Goal: Task Accomplishment & Management: Manage account settings

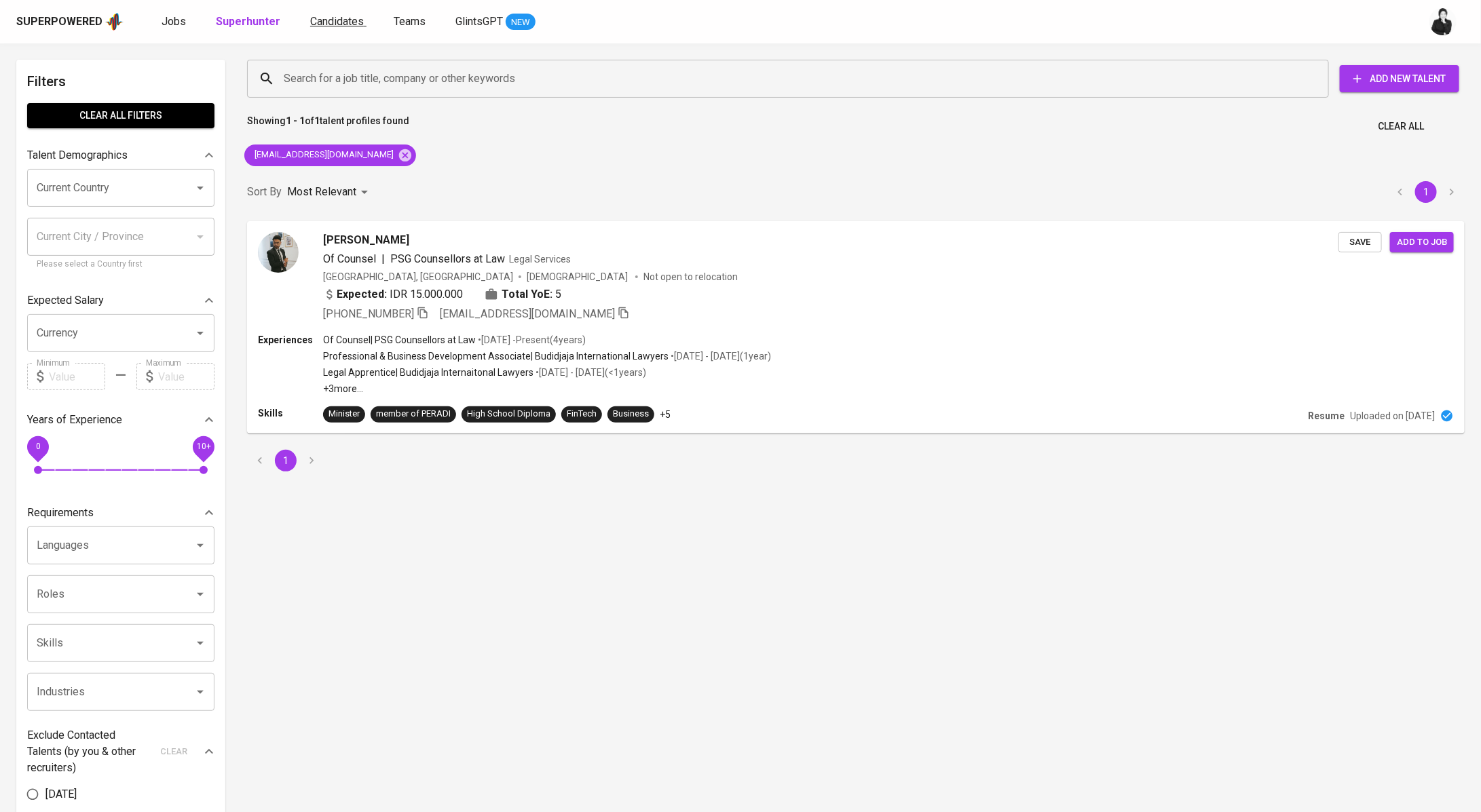
click at [315, 23] on span "Candidates" at bounding box center [337, 21] width 54 height 13
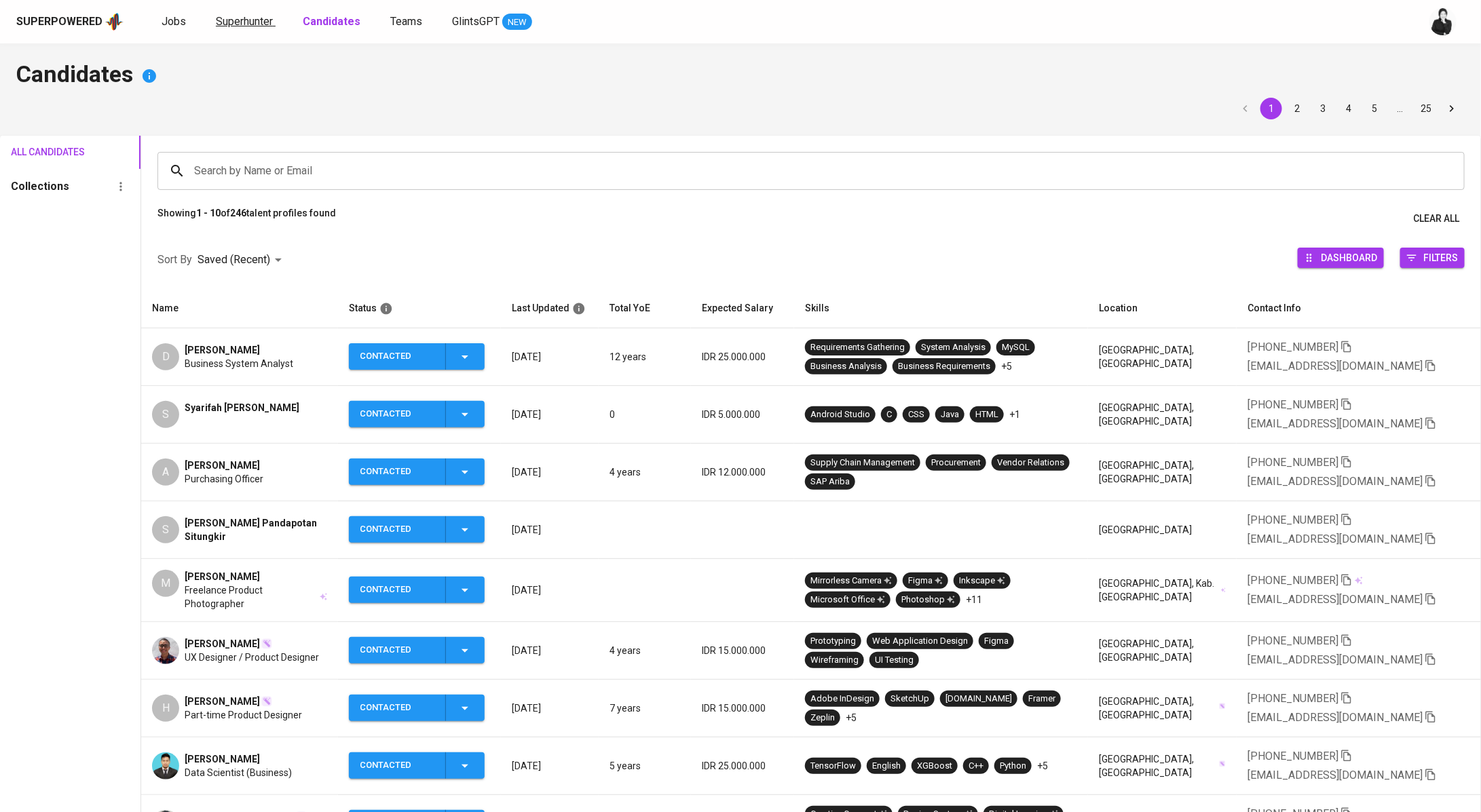
click at [253, 29] on link "Superhunter" at bounding box center [245, 22] width 60 height 17
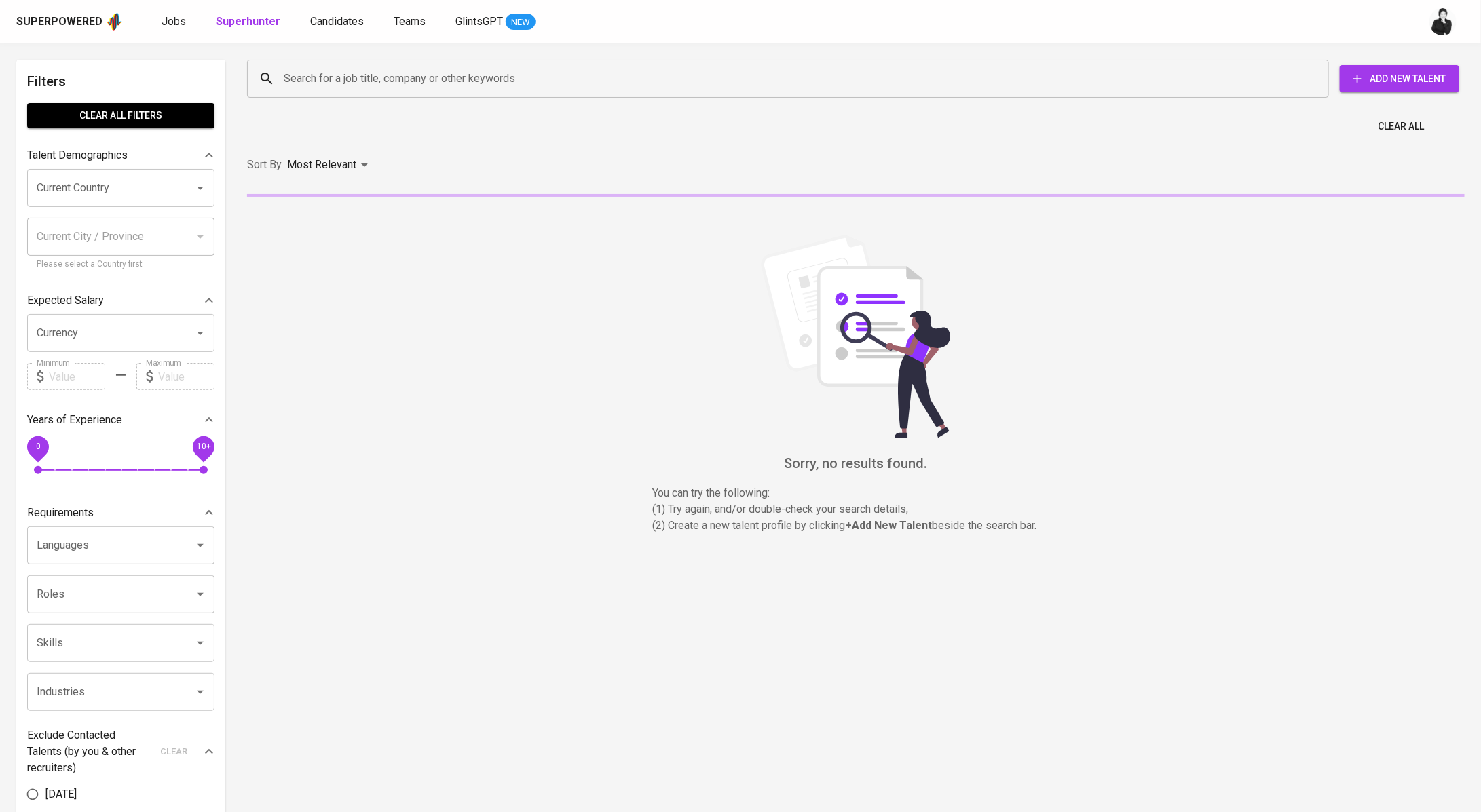
click at [462, 80] on input "Search for a job title, company or other keywords" at bounding box center [791, 79] width 1022 height 26
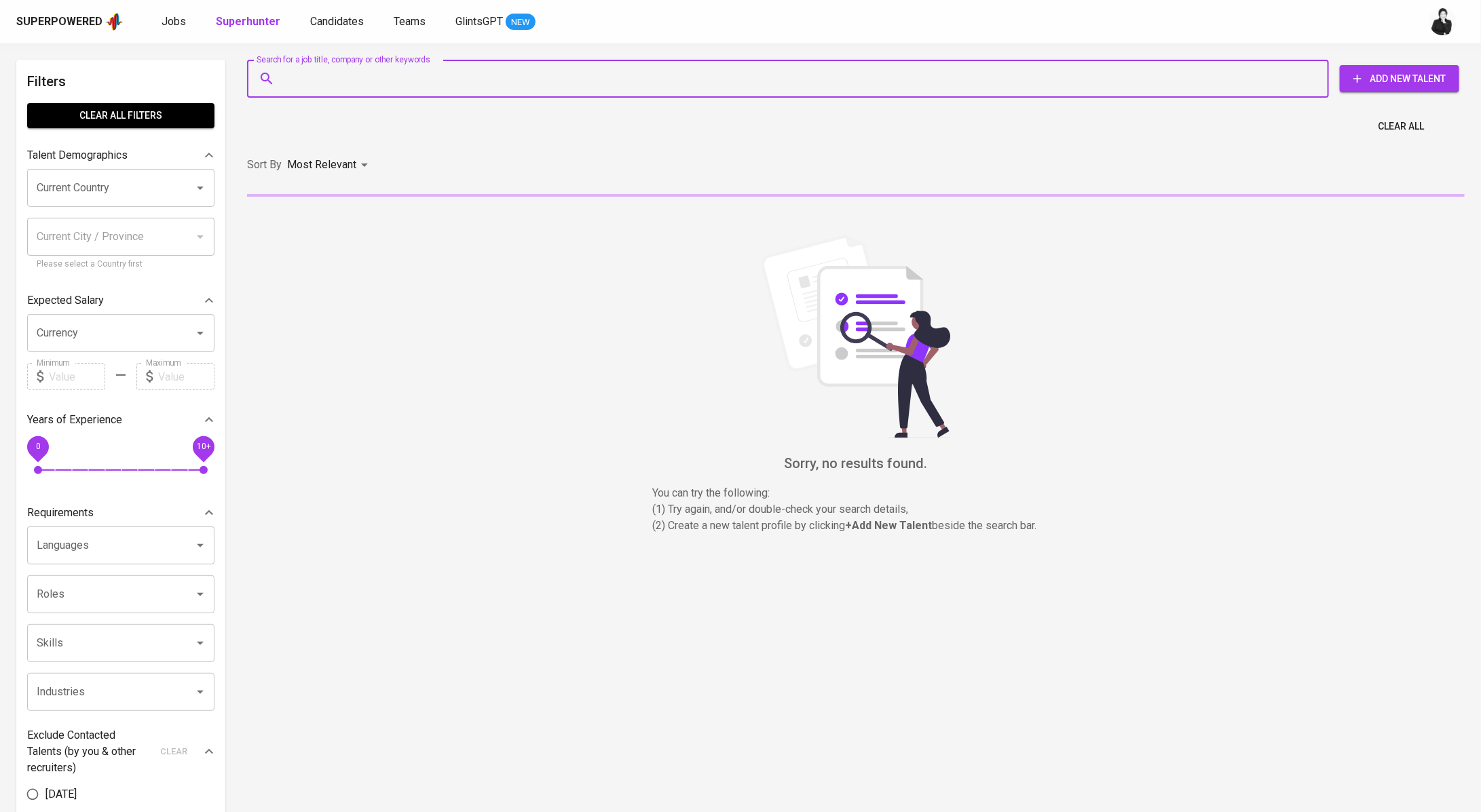
paste input "[PERSON_NAME] [EMAIL_ADDRESS][DOMAIN_NAME]"
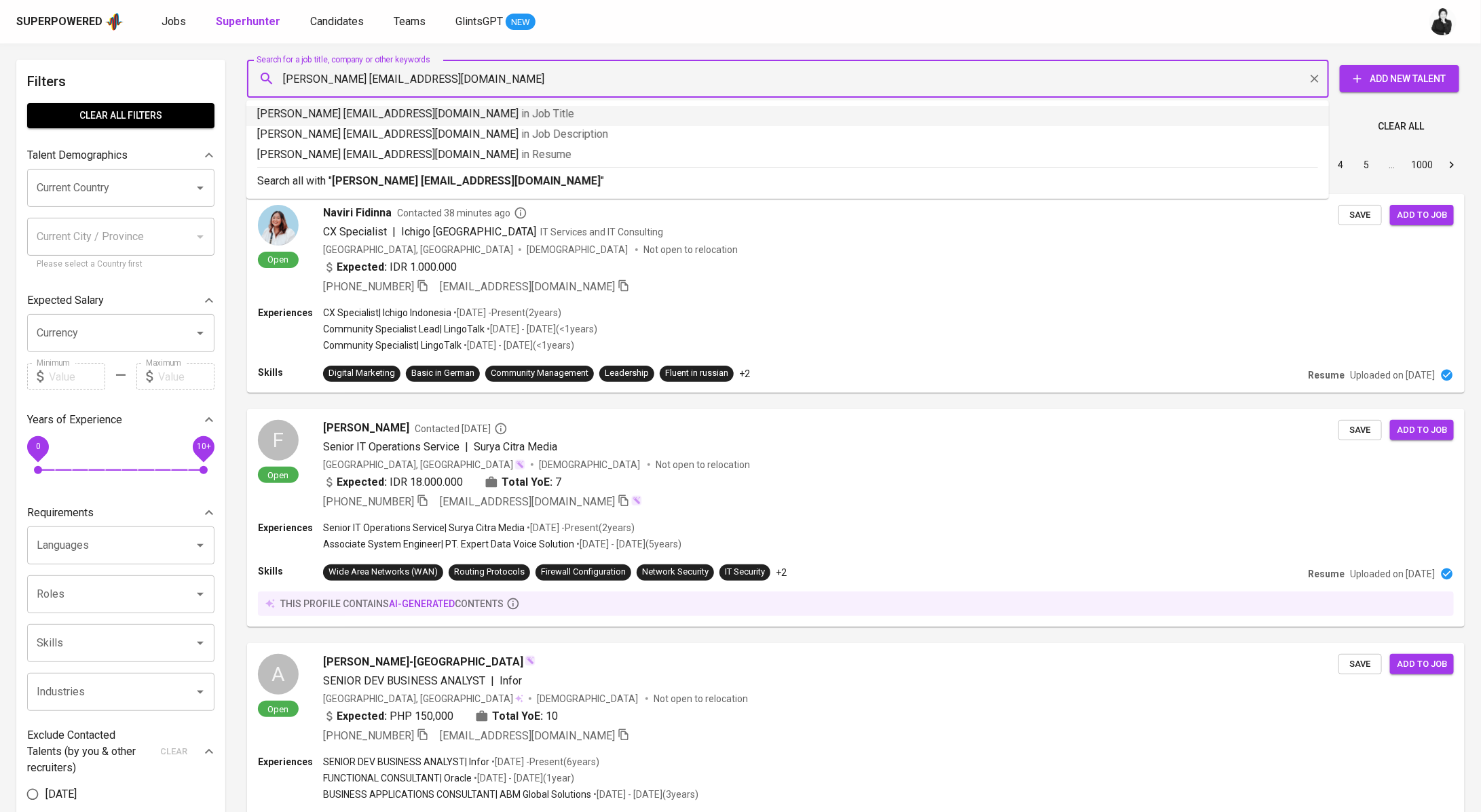
drag, startPoint x: 363, startPoint y: 79, endPoint x: 258, endPoint y: 77, distance: 105.0
click at [258, 77] on div "[PERSON_NAME] [EMAIL_ADDRESS][DOMAIN_NAME] Search for a job title, company or o…" at bounding box center [788, 79] width 1082 height 38
type input "[EMAIL_ADDRESS][DOMAIN_NAME]"
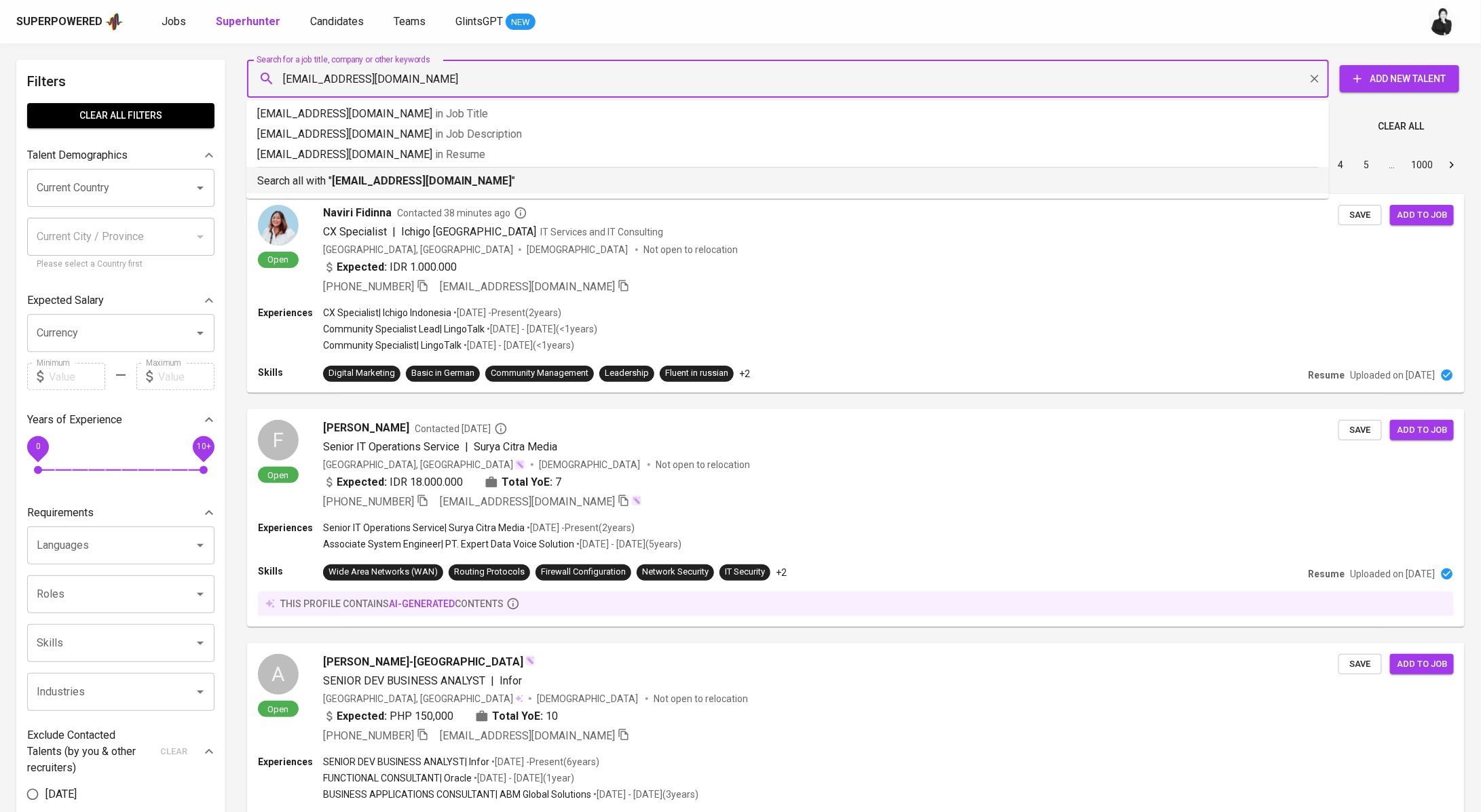
click at [416, 183] on b "[EMAIL_ADDRESS][DOMAIN_NAME]" at bounding box center [422, 181] width 180 height 13
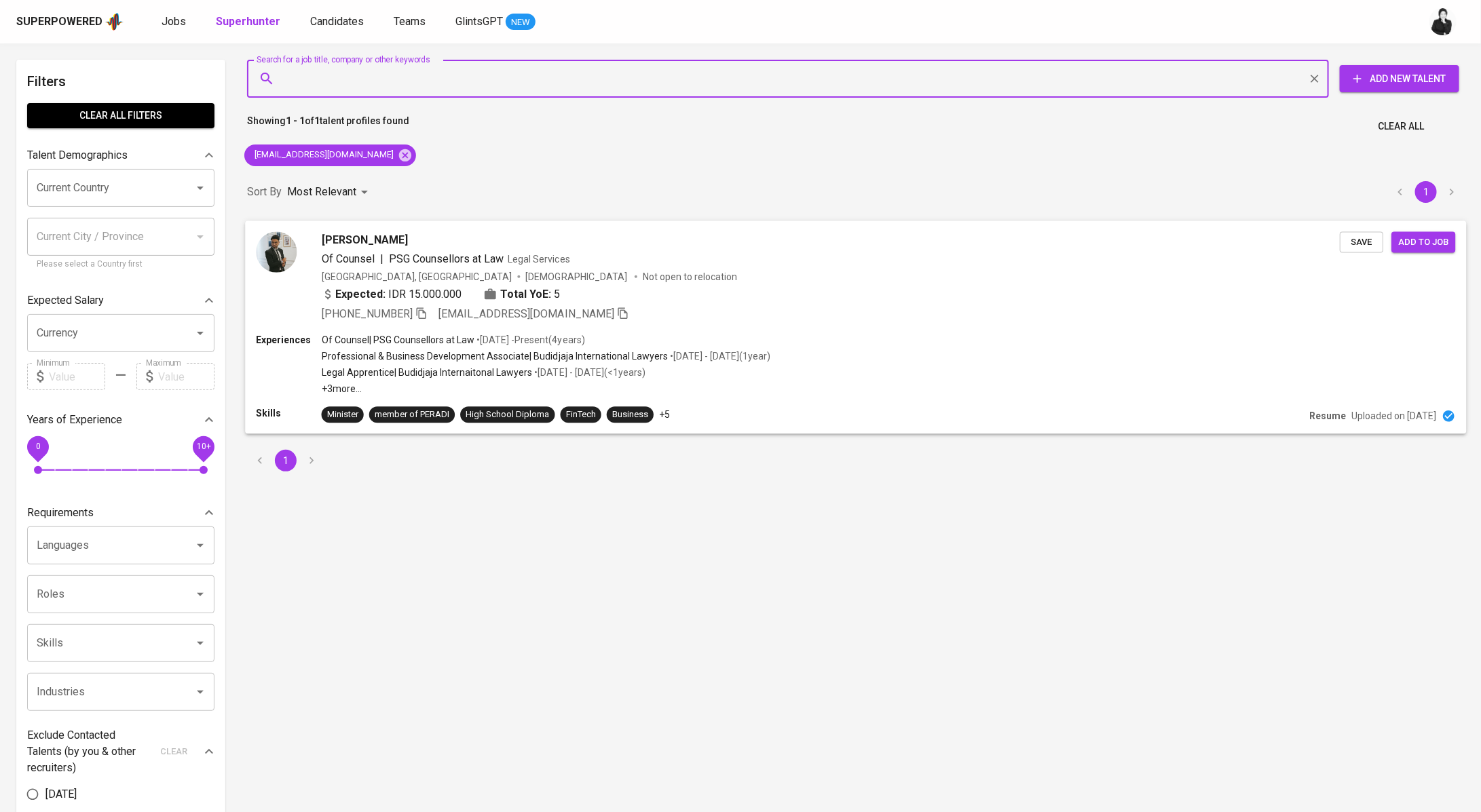
click at [405, 249] on div "[PERSON_NAME] Of Counsel | PSG Counsellors at Law Legal Services [GEOGRAPHIC_DA…" at bounding box center [830, 276] width 1019 height 90
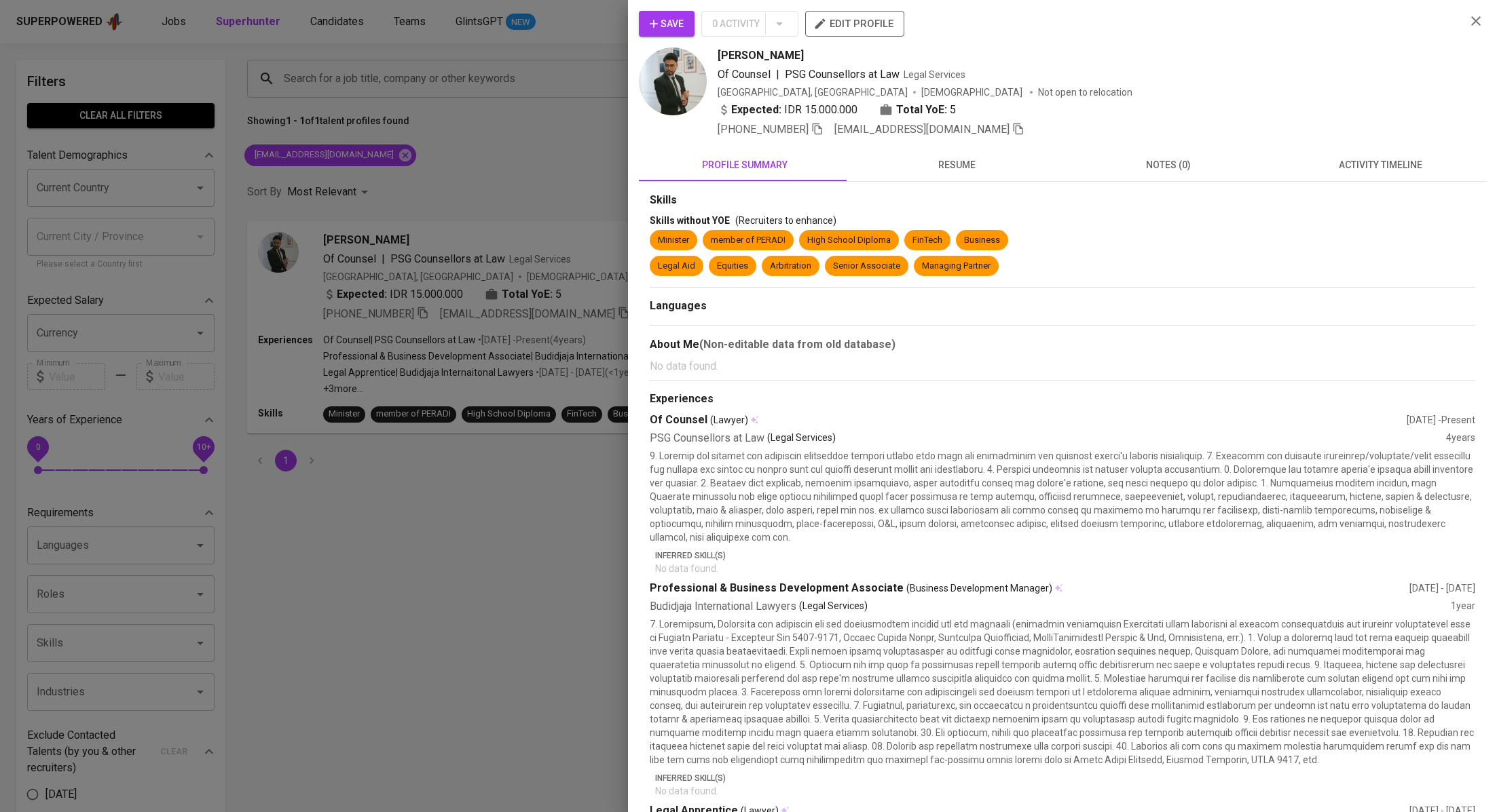
click at [1316, 168] on span "activity timeline" at bounding box center [1380, 165] width 195 height 17
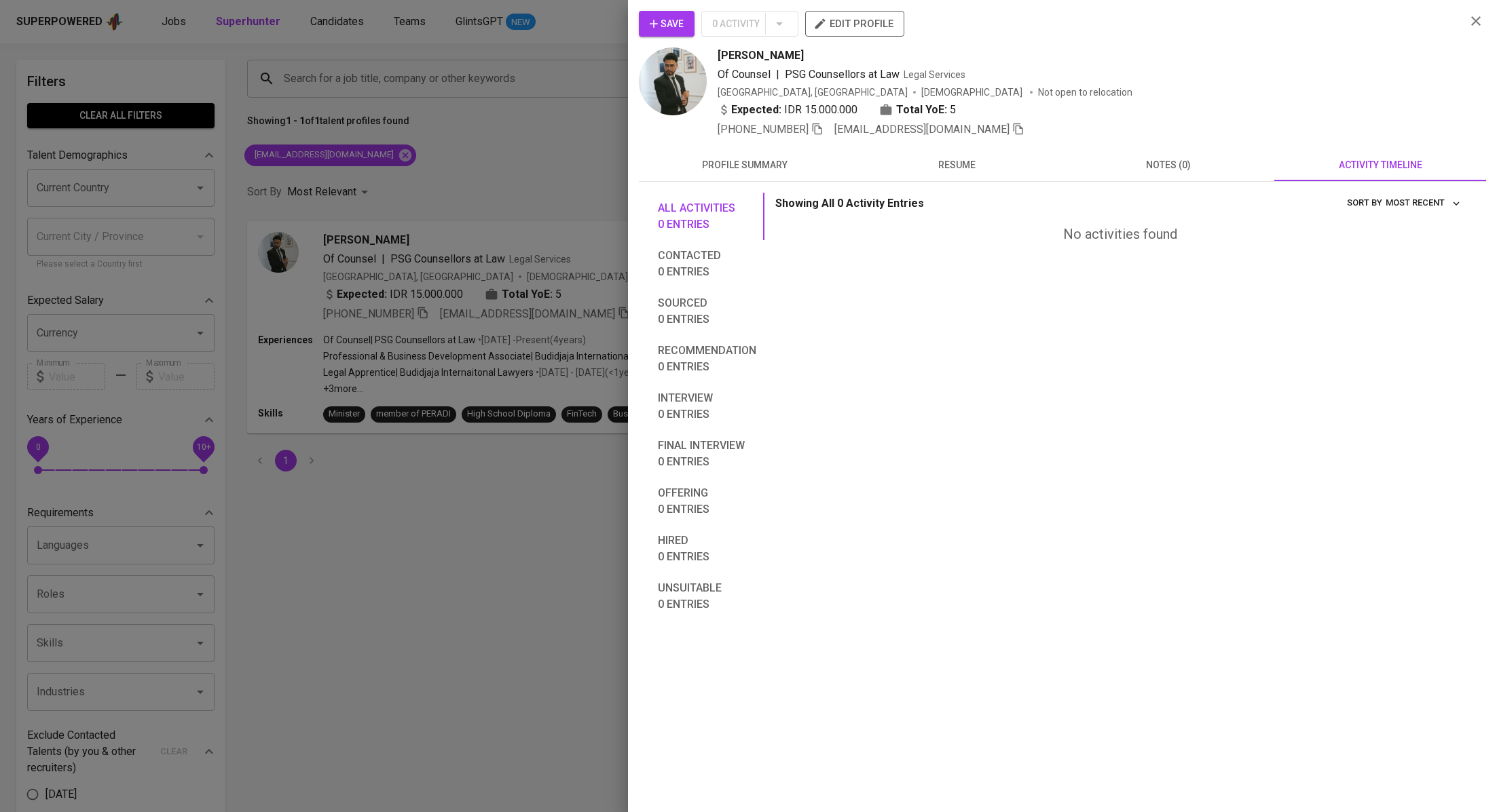
click at [673, 7] on div "Save 0 Activity edit profile [PERSON_NAME] Of Counsel | PSG Counsellors at Law …" at bounding box center [1063, 406] width 870 height 812
click at [677, 22] on span "Save" at bounding box center [666, 24] width 34 height 17
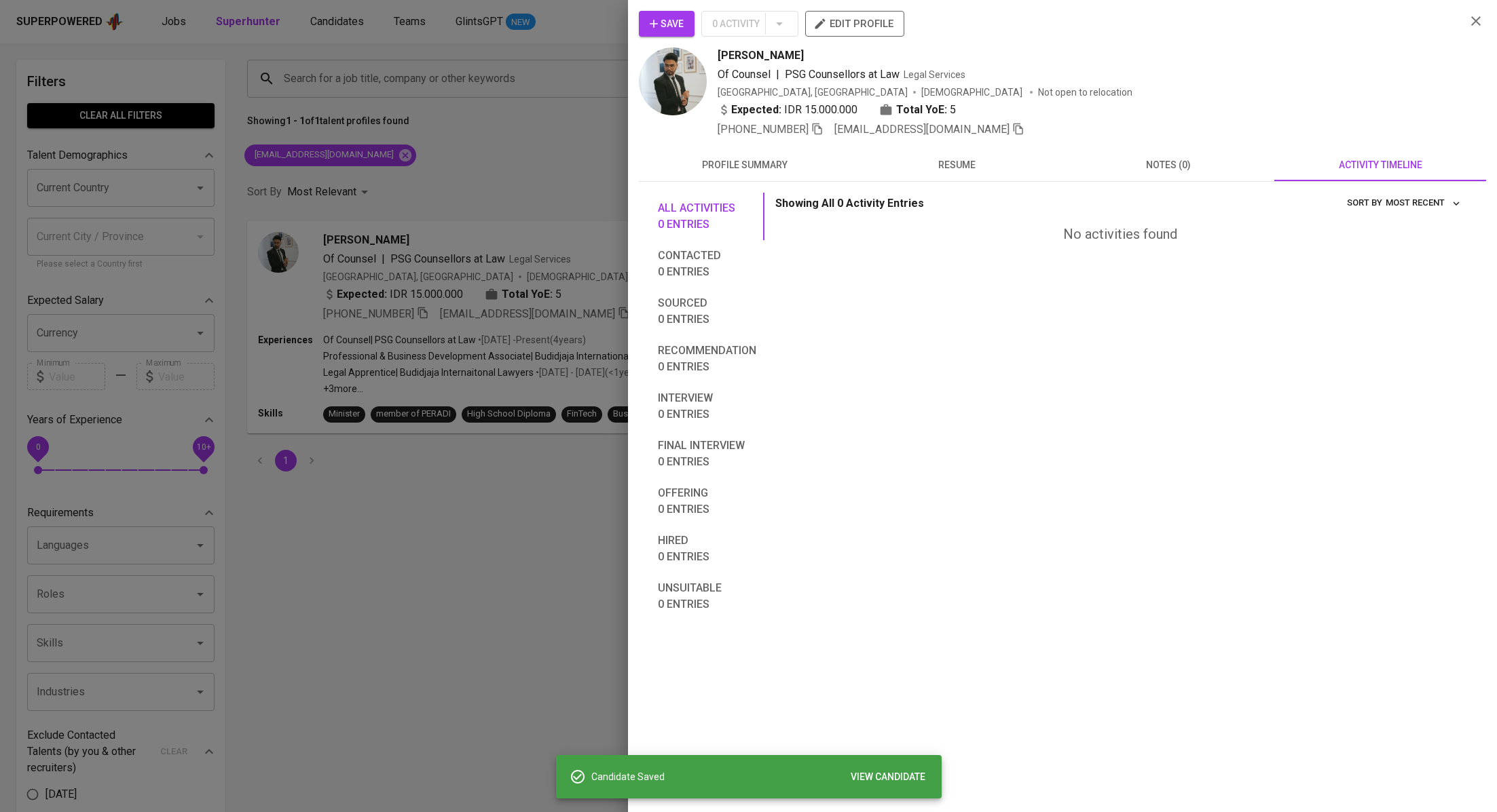
click at [328, 26] on div at bounding box center [748, 406] width 1497 height 812
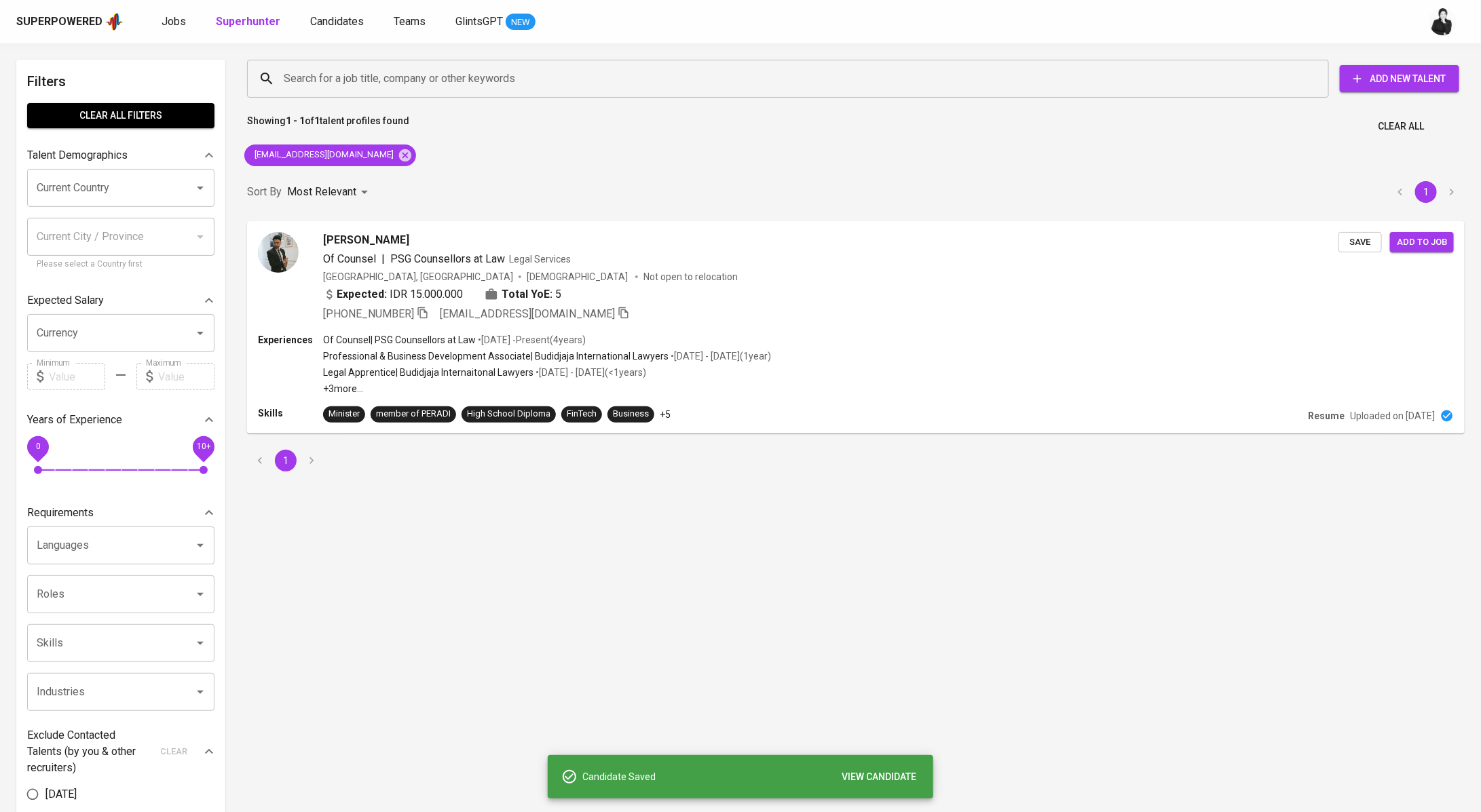
click at [327, 26] on span "Candidates" at bounding box center [337, 21] width 54 height 13
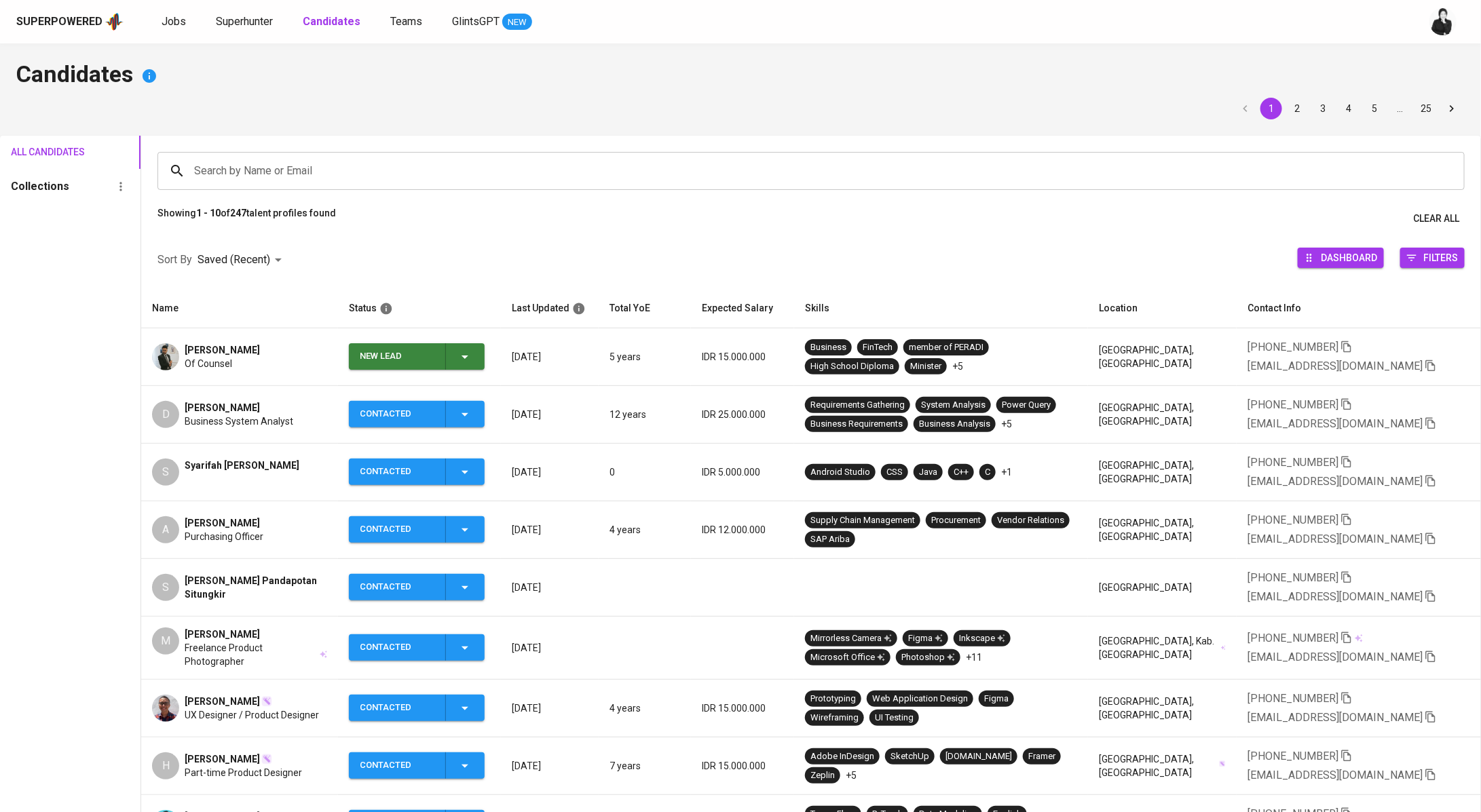
click at [254, 412] on div "[PERSON_NAME]" at bounding box center [239, 408] width 109 height 14
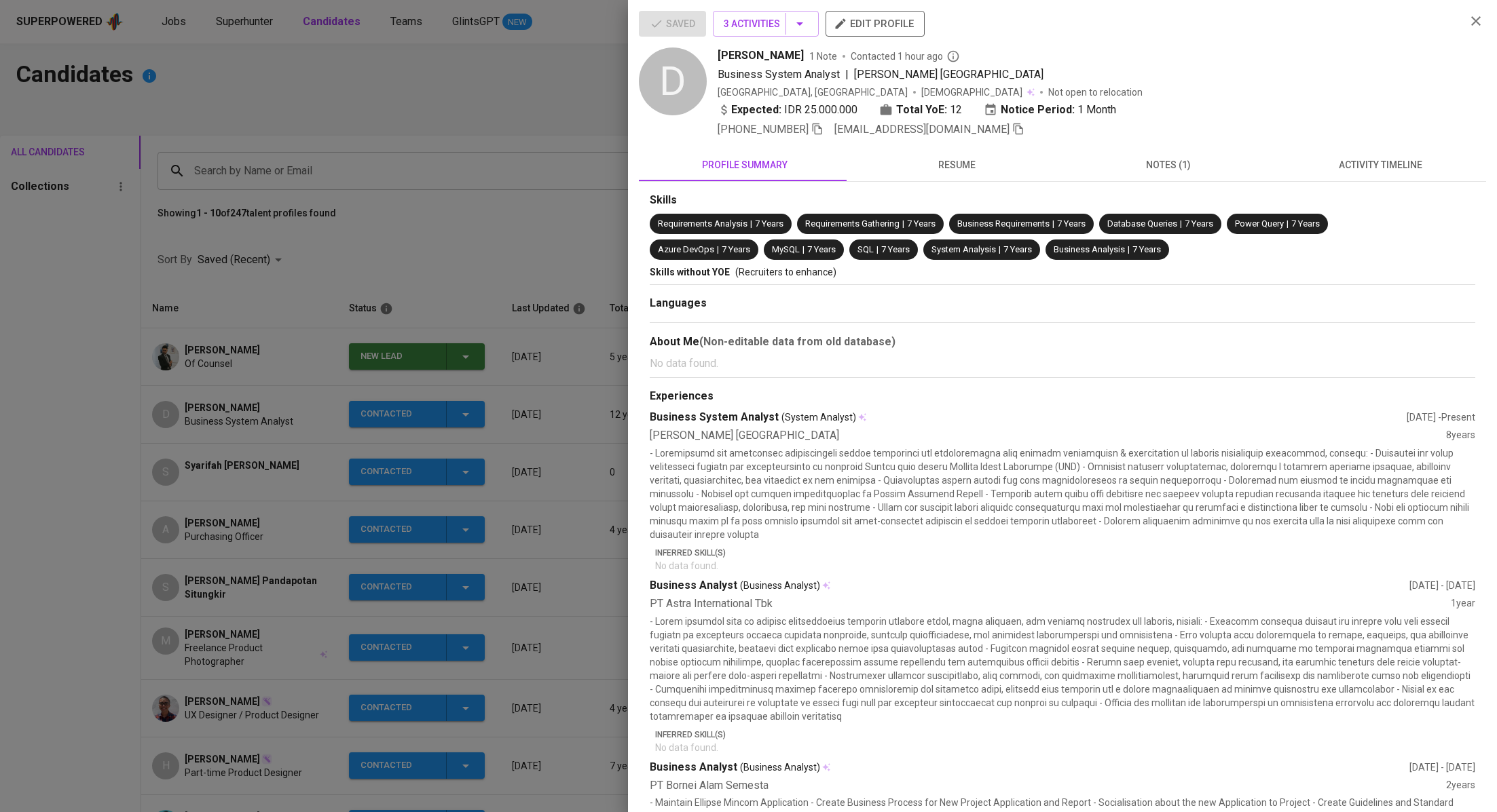
click at [1411, 163] on span "activity timeline" at bounding box center [1380, 165] width 195 height 17
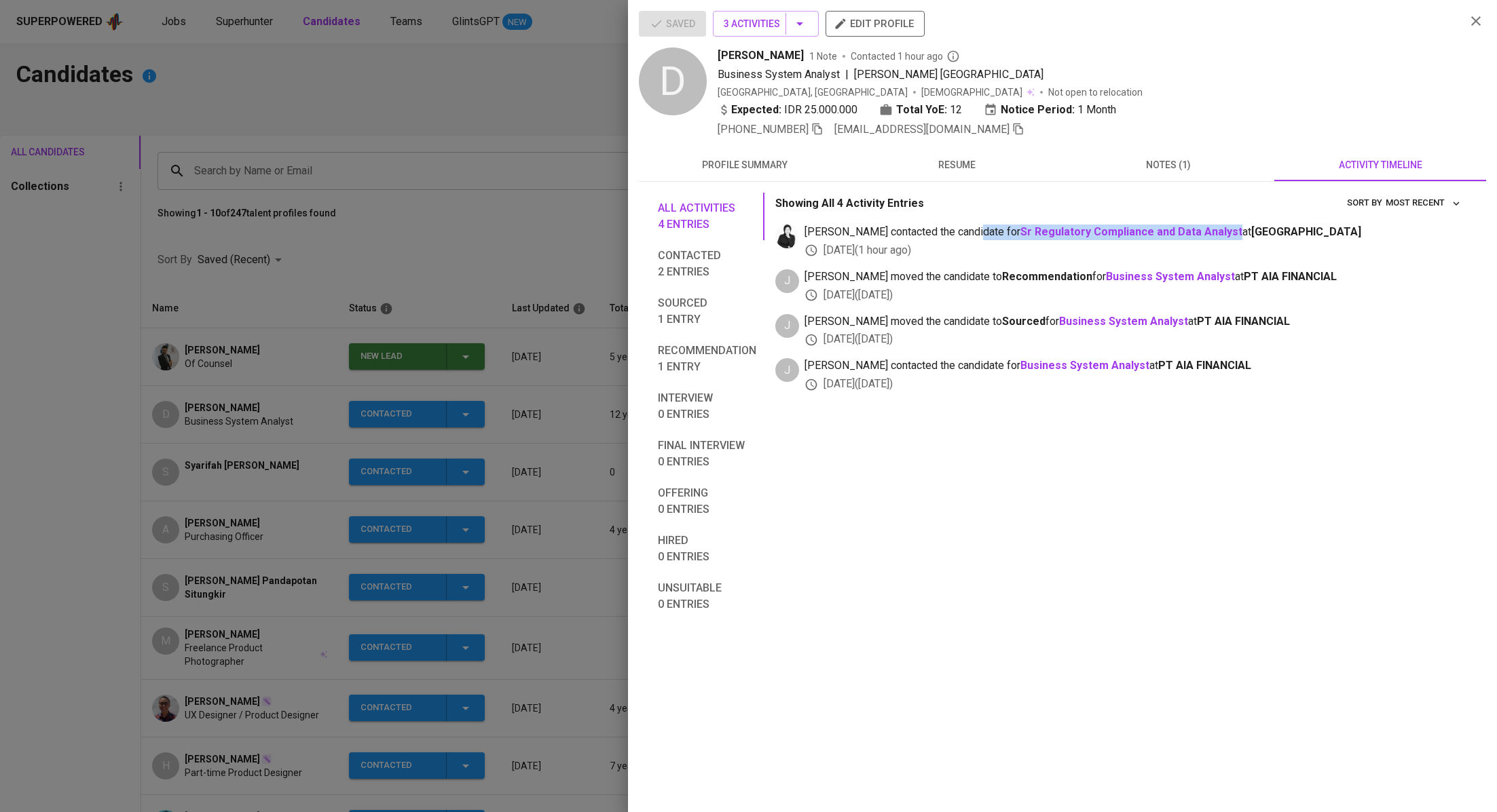
drag, startPoint x: 974, startPoint y: 230, endPoint x: 1188, endPoint y: 239, distance: 214.2
click at [1188, 239] on span "medwi contacted the candidate for Sr Regulatory Compliance and Data Analyst at …" at bounding box center [1135, 232] width 660 height 16
copy span "Sr Regulatory Compliance and Data Analyst"
click at [515, 277] on div at bounding box center [748, 406] width 1497 height 812
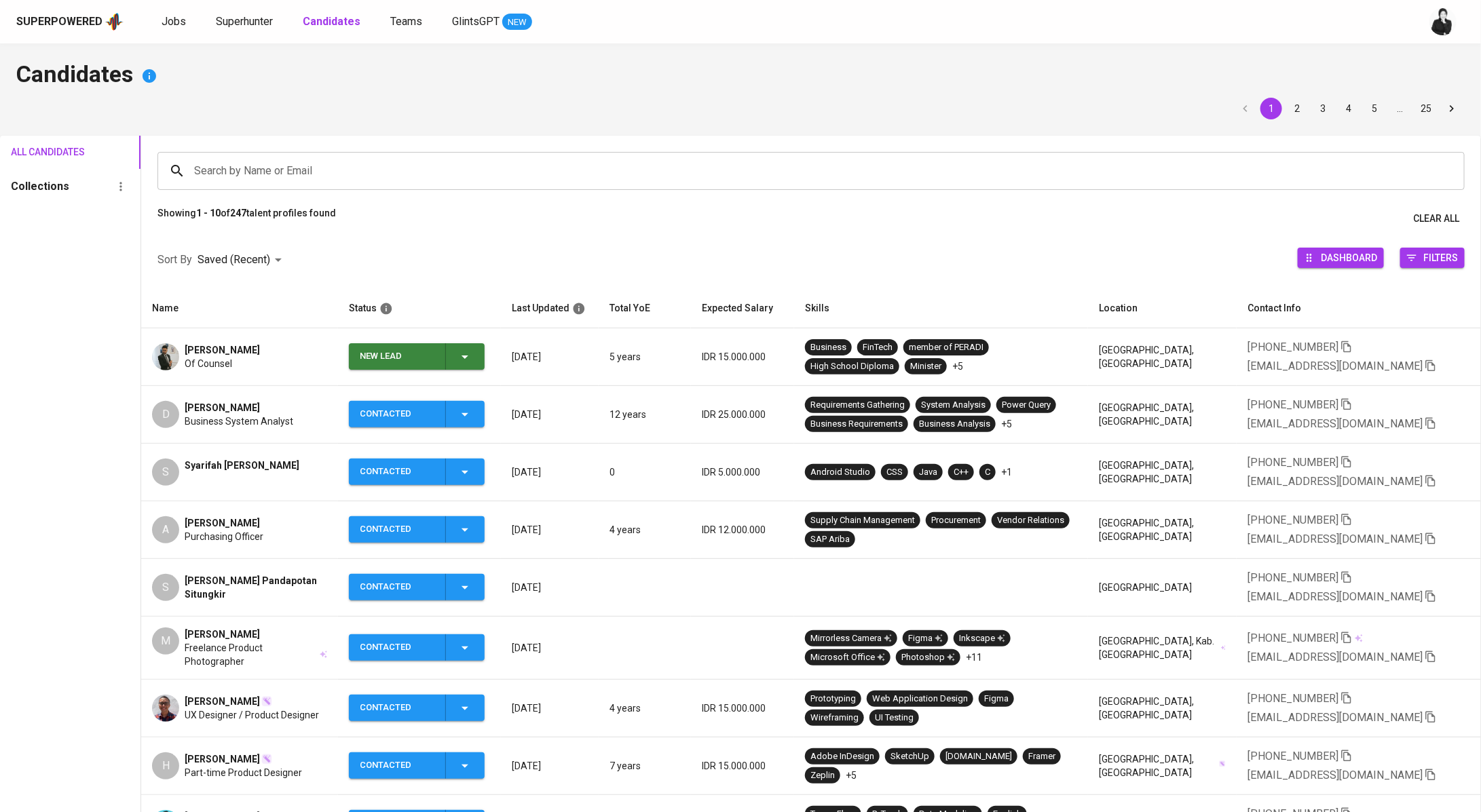
click at [479, 358] on span "New Lead" at bounding box center [416, 357] width 125 height 27
click at [435, 421] on li "Contacted" at bounding box center [416, 414] width 136 height 24
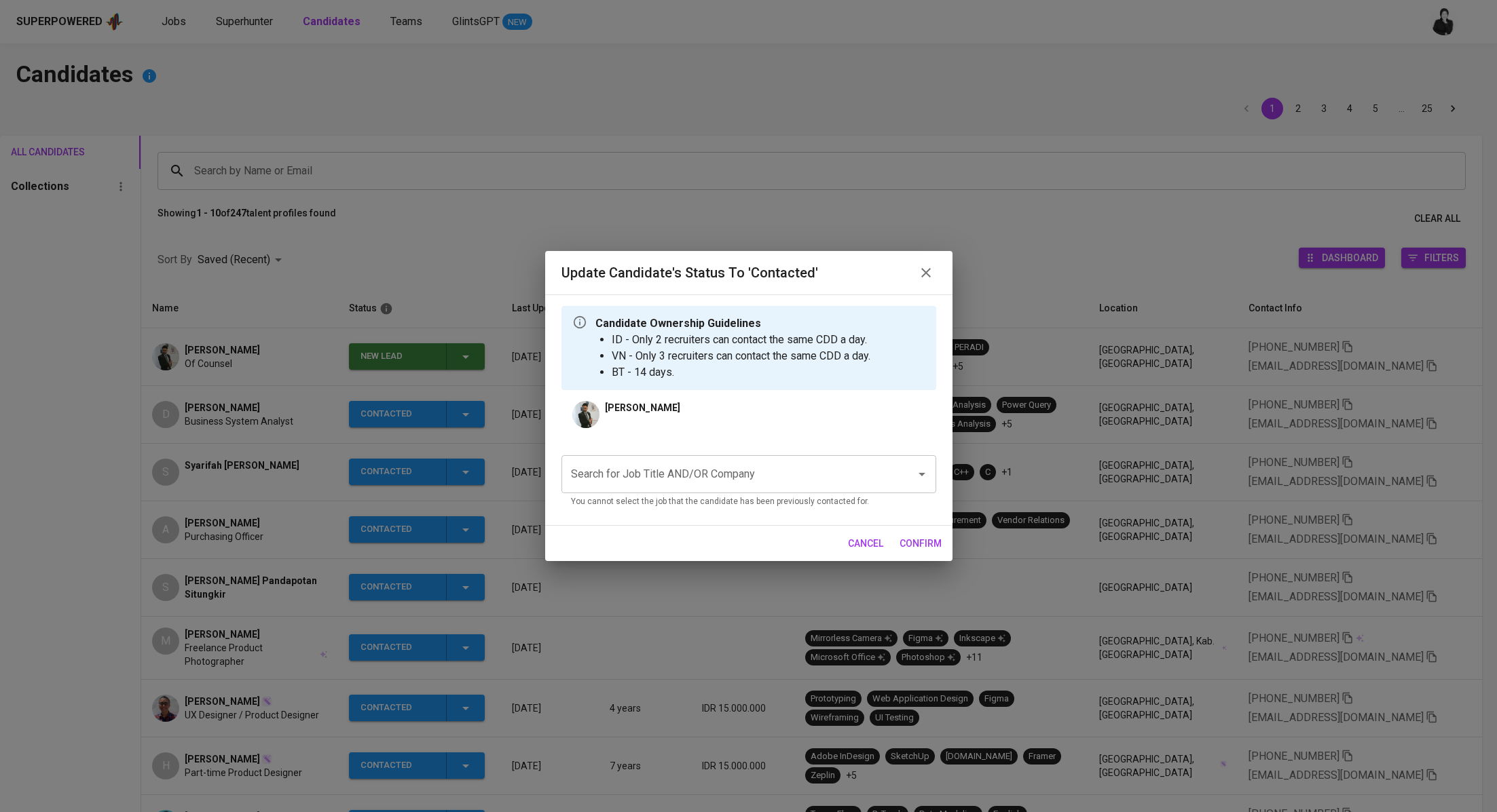
click at [690, 473] on input "Search for Job Title AND/OR Company" at bounding box center [730, 474] width 325 height 26
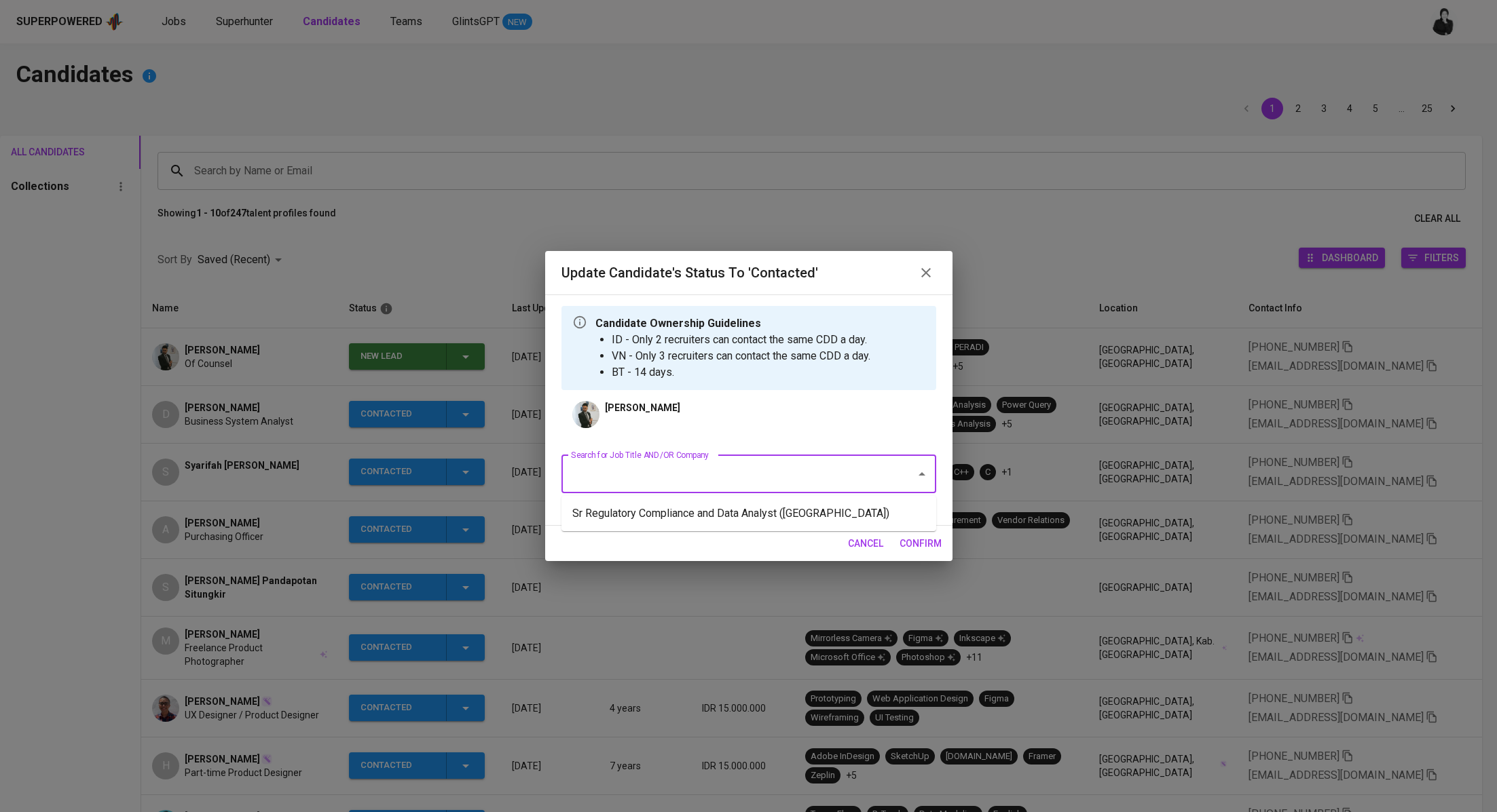
paste input "Sr Regulatory Compliance and Data Analyst"
click at [703, 519] on li "Sr Regulatory Compliance and Data Analyst ([GEOGRAPHIC_DATA])" at bounding box center [749, 514] width 375 height 24
type input "Sr Regulatory Compliance and Data Analyst"
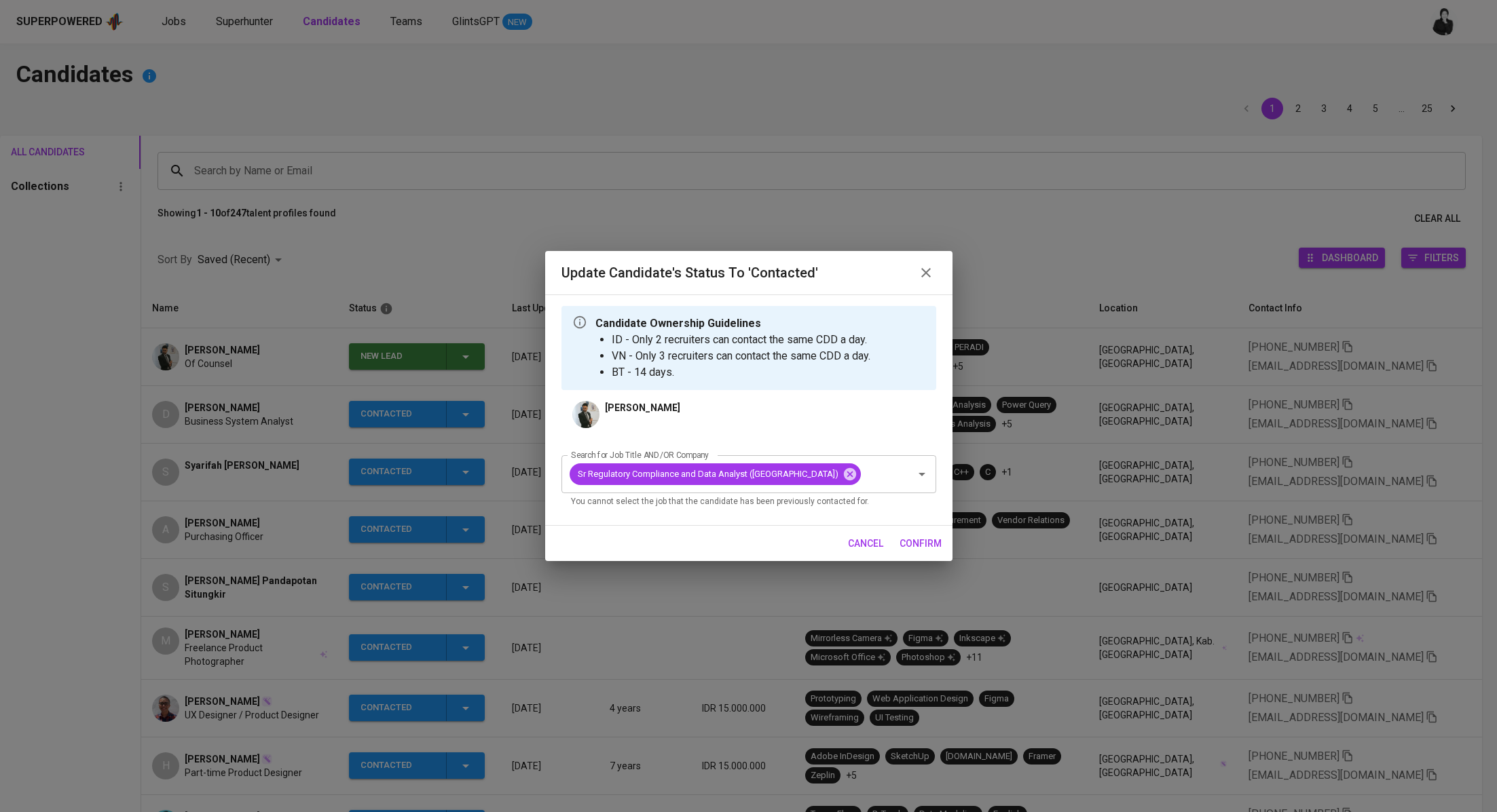
click at [940, 553] on span "confirm" at bounding box center [920, 544] width 42 height 17
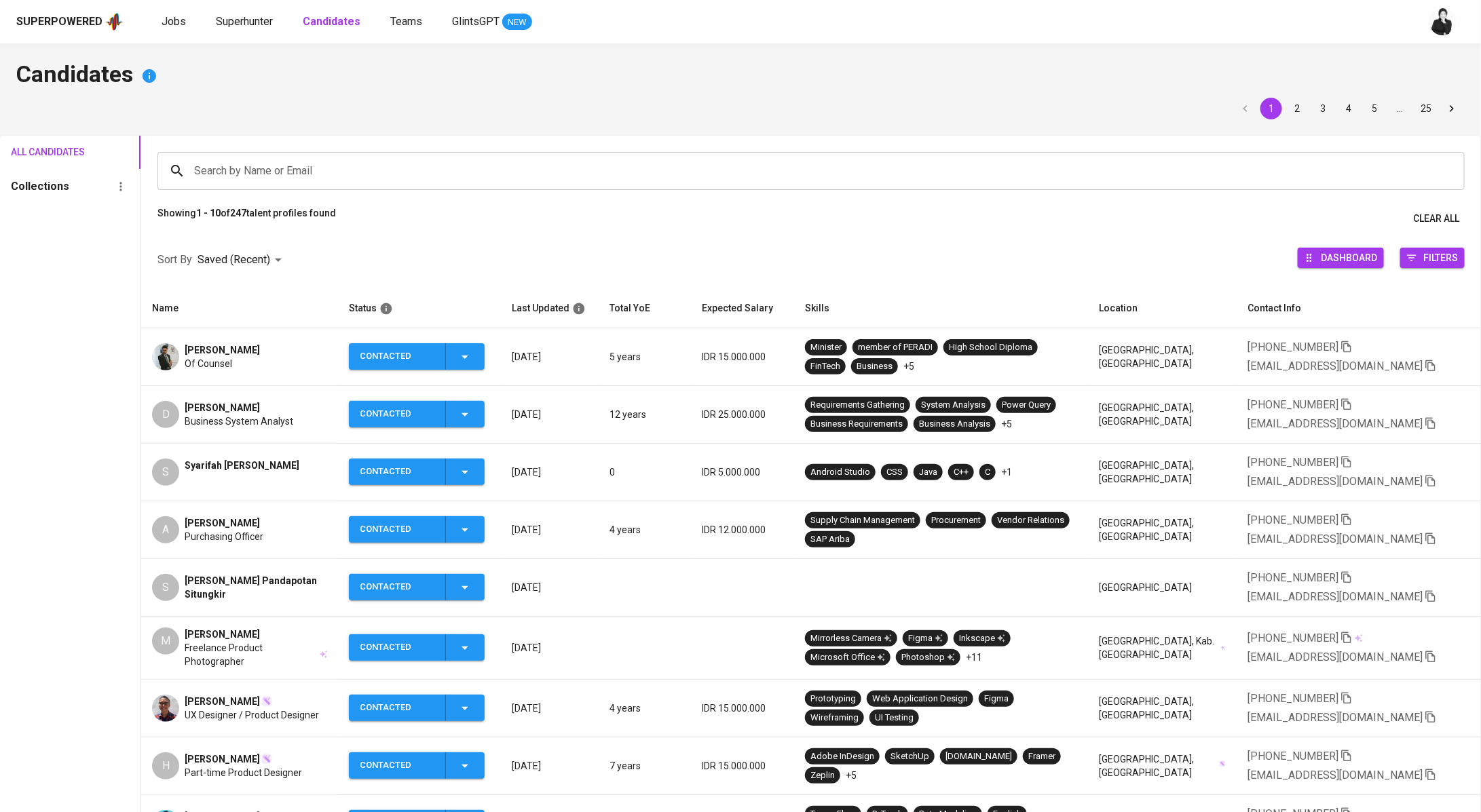
click at [233, 337] on td "[PERSON_NAME] Of Counsel" at bounding box center [239, 357] width 197 height 58
